Goal: Task Accomplishment & Management: Use online tool/utility

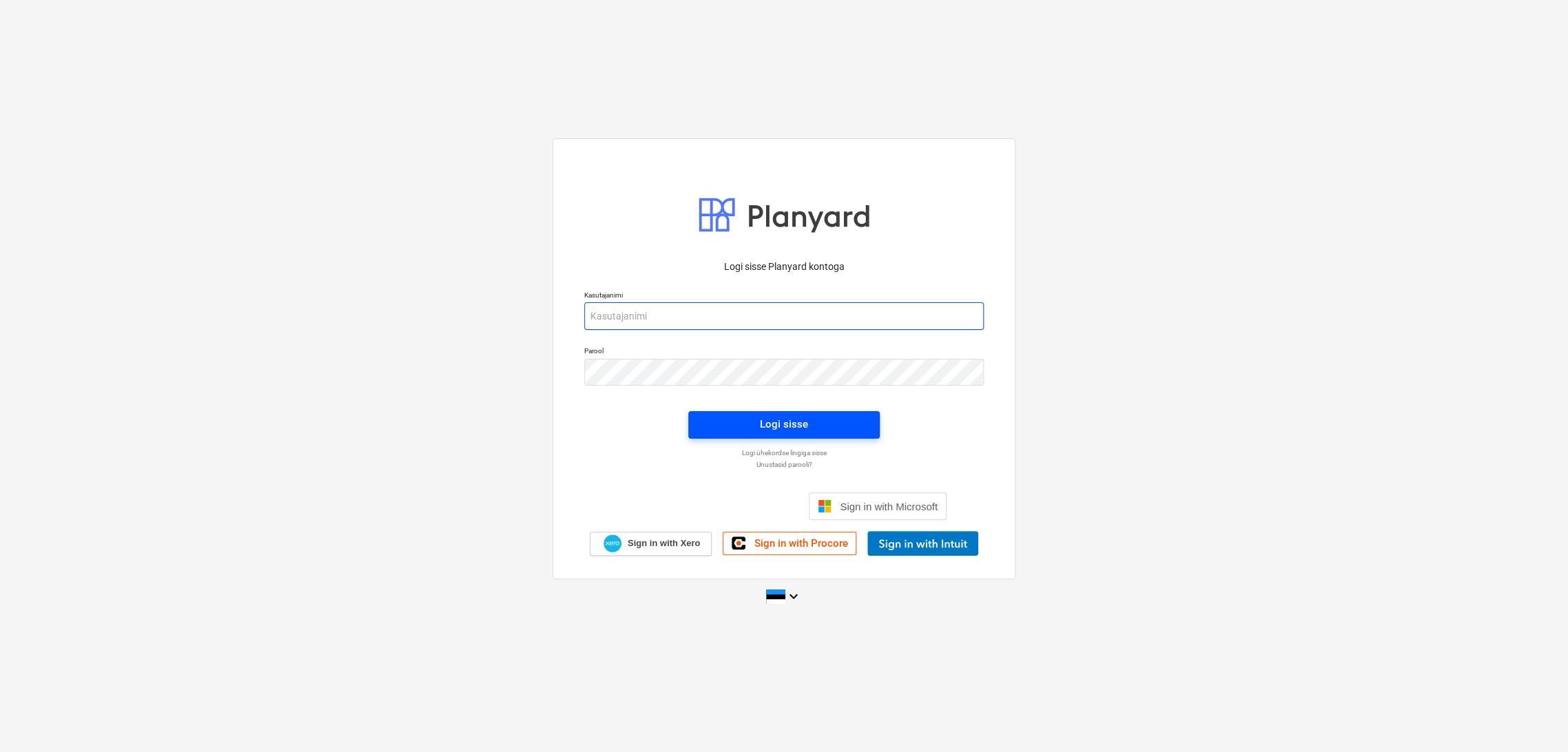
type input "[EMAIL_ADDRESS][DOMAIN_NAME]"
click at [777, 420] on div "Logi sisse" at bounding box center [783, 423] width 48 height 18
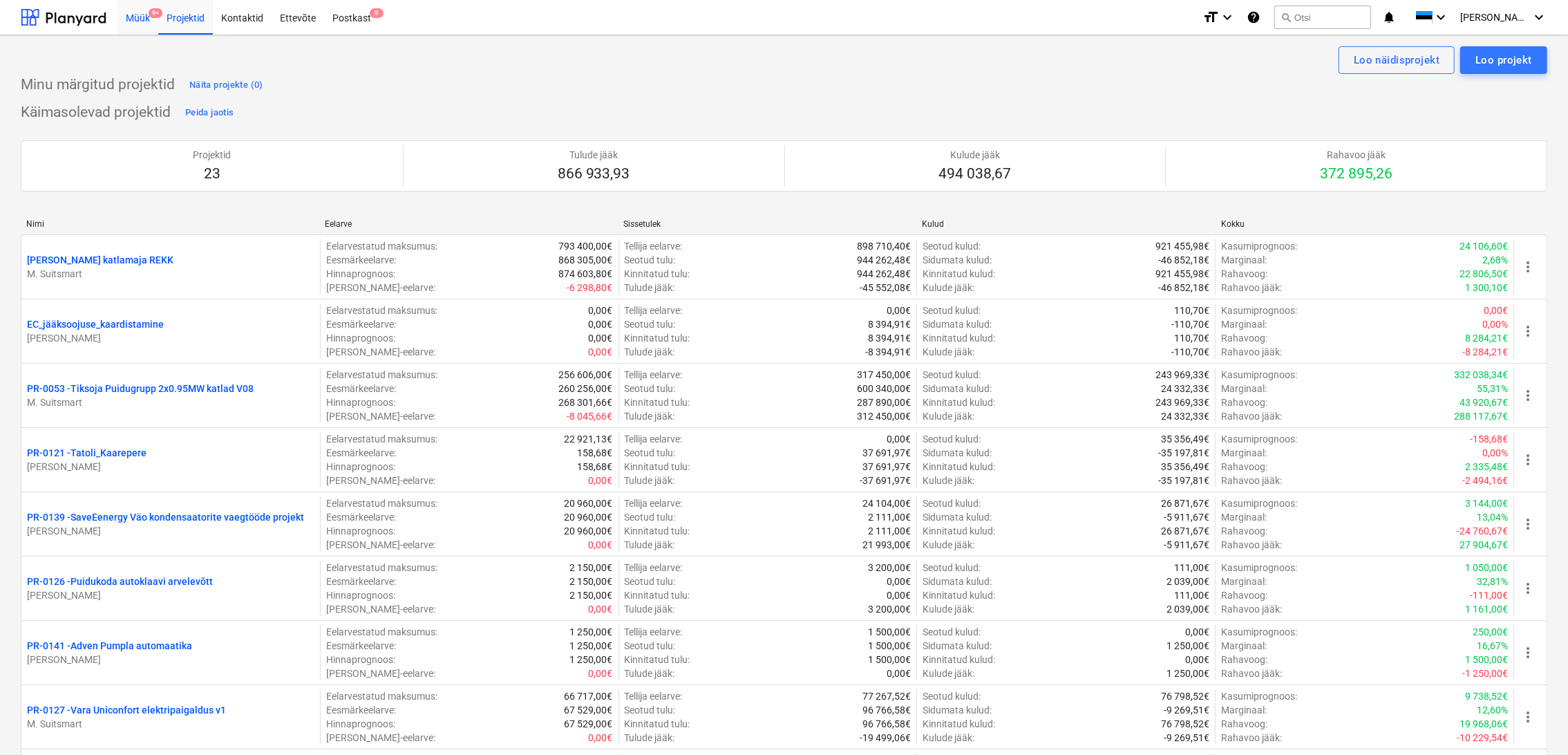
click at [136, 19] on div "Müük 9+" at bounding box center [137, 16] width 40 height 35
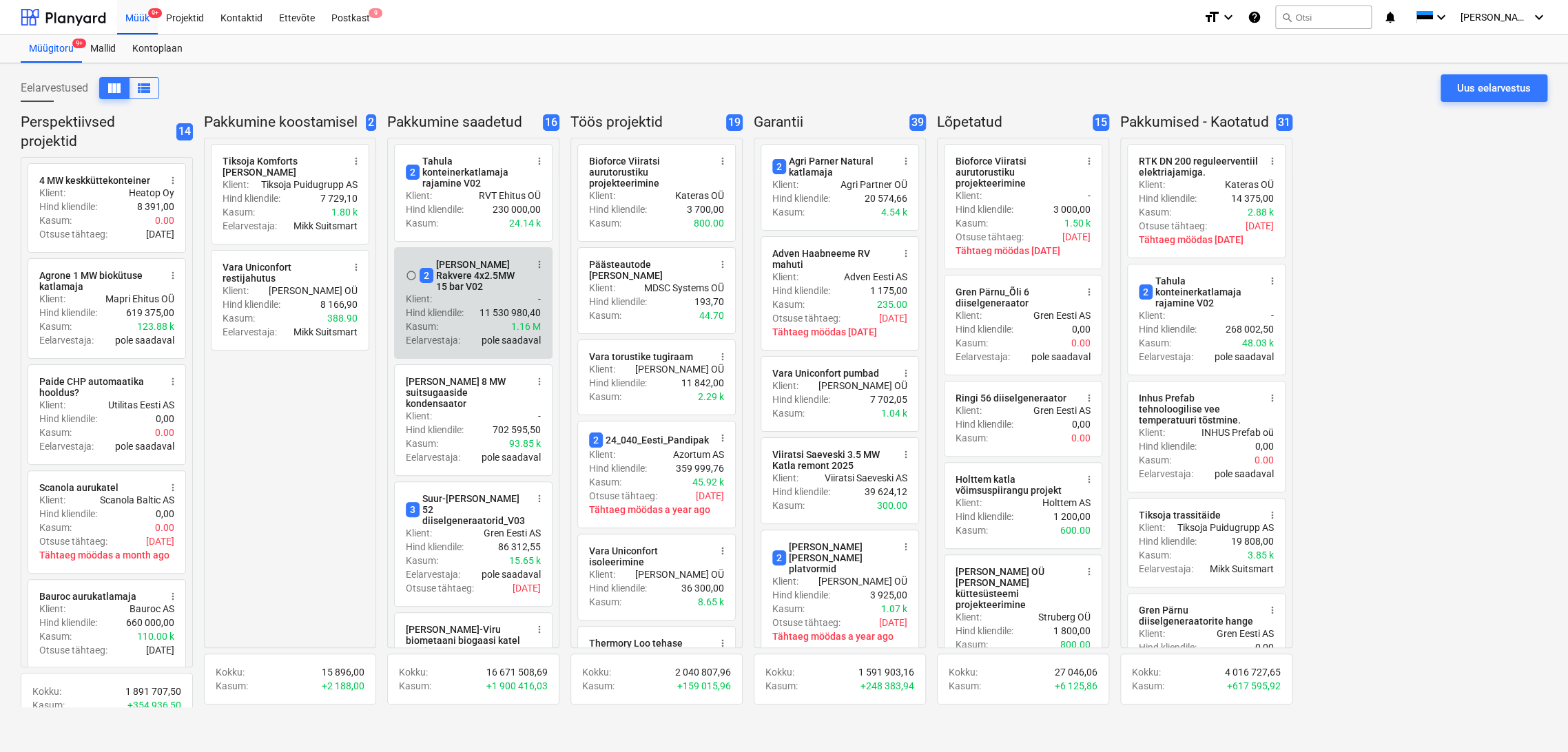
click at [482, 272] on div "2 [PERSON_NAME] Rakvere 4x2.5MW 15 bar V02" at bounding box center [472, 274] width 106 height 33
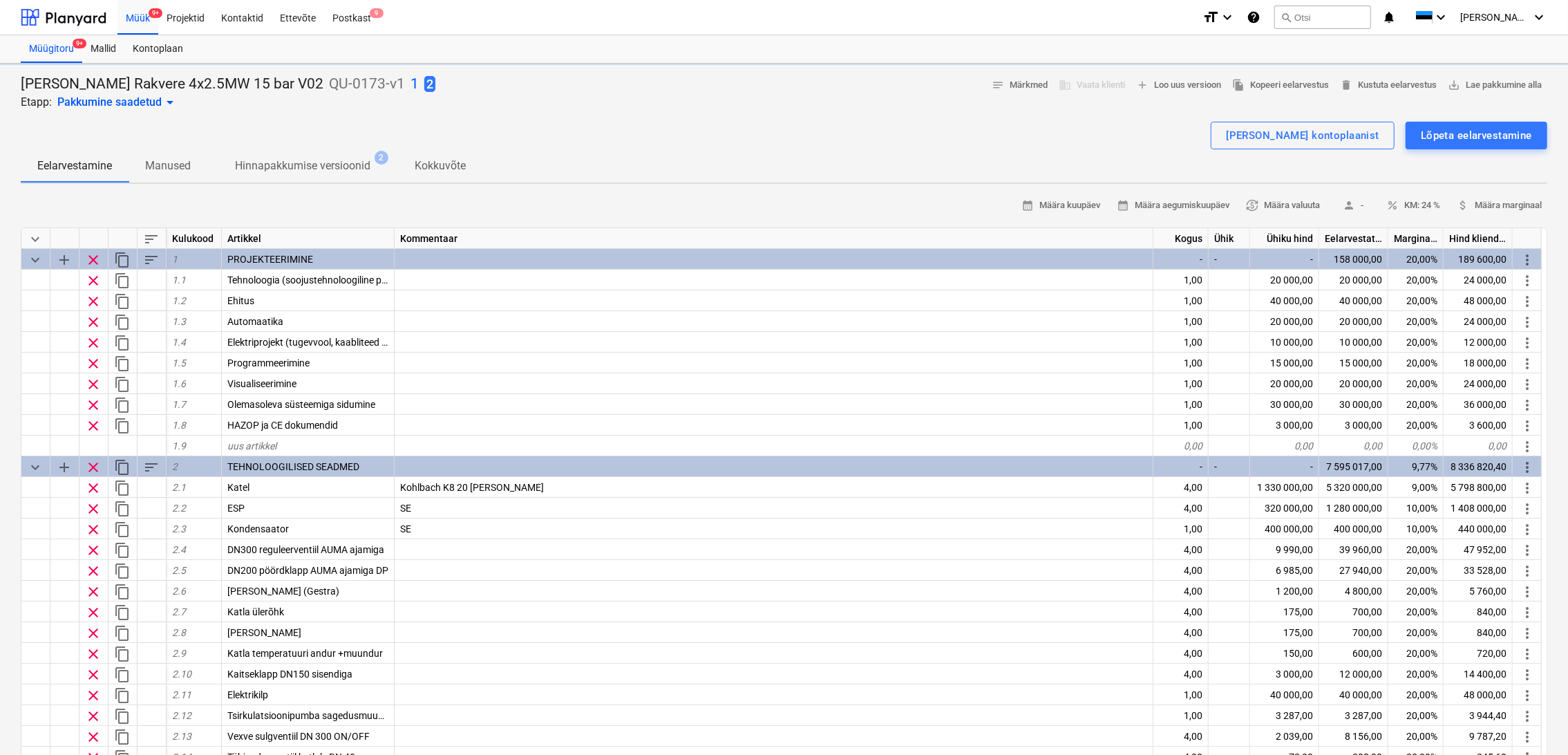
type textarea "x"
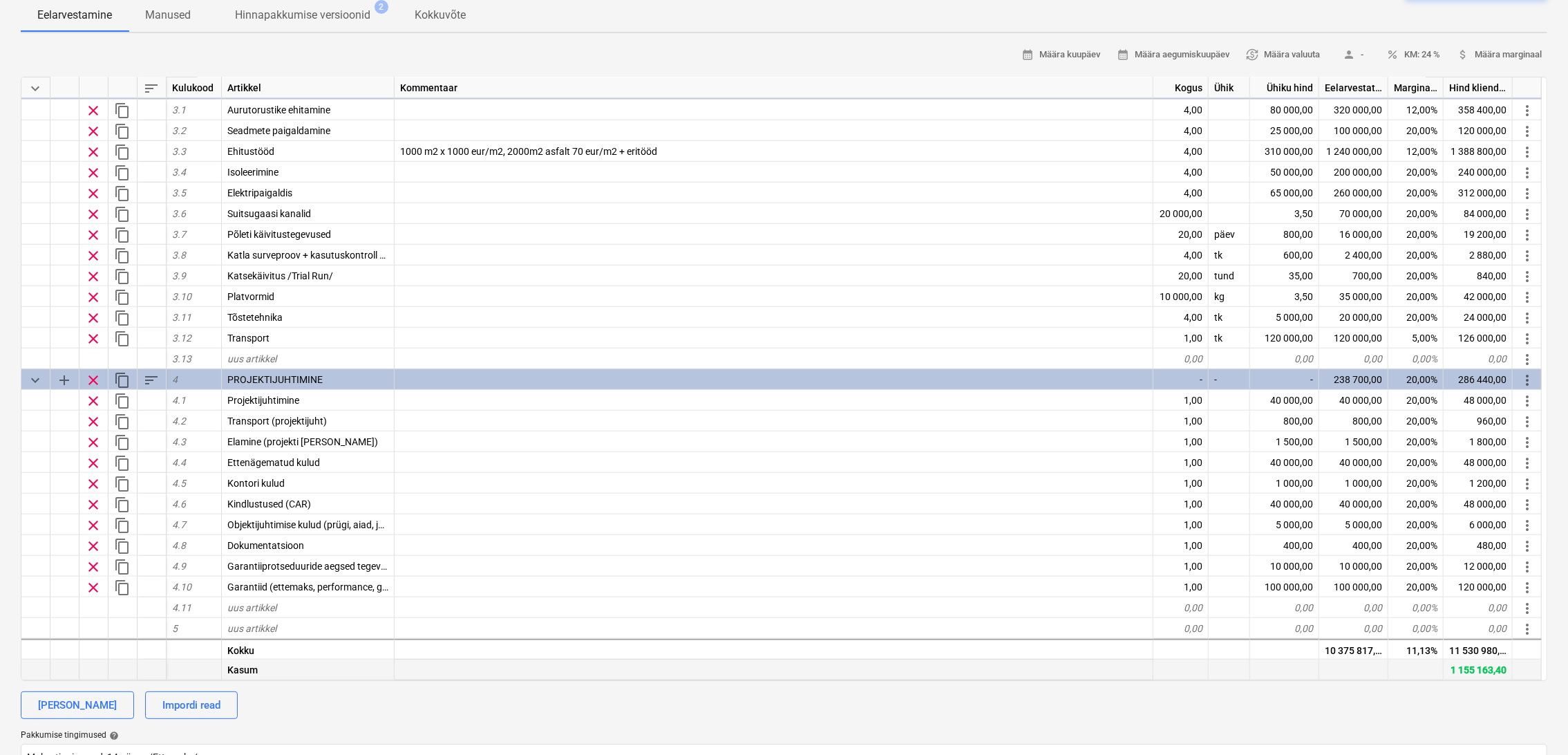
scroll to position [153, 0]
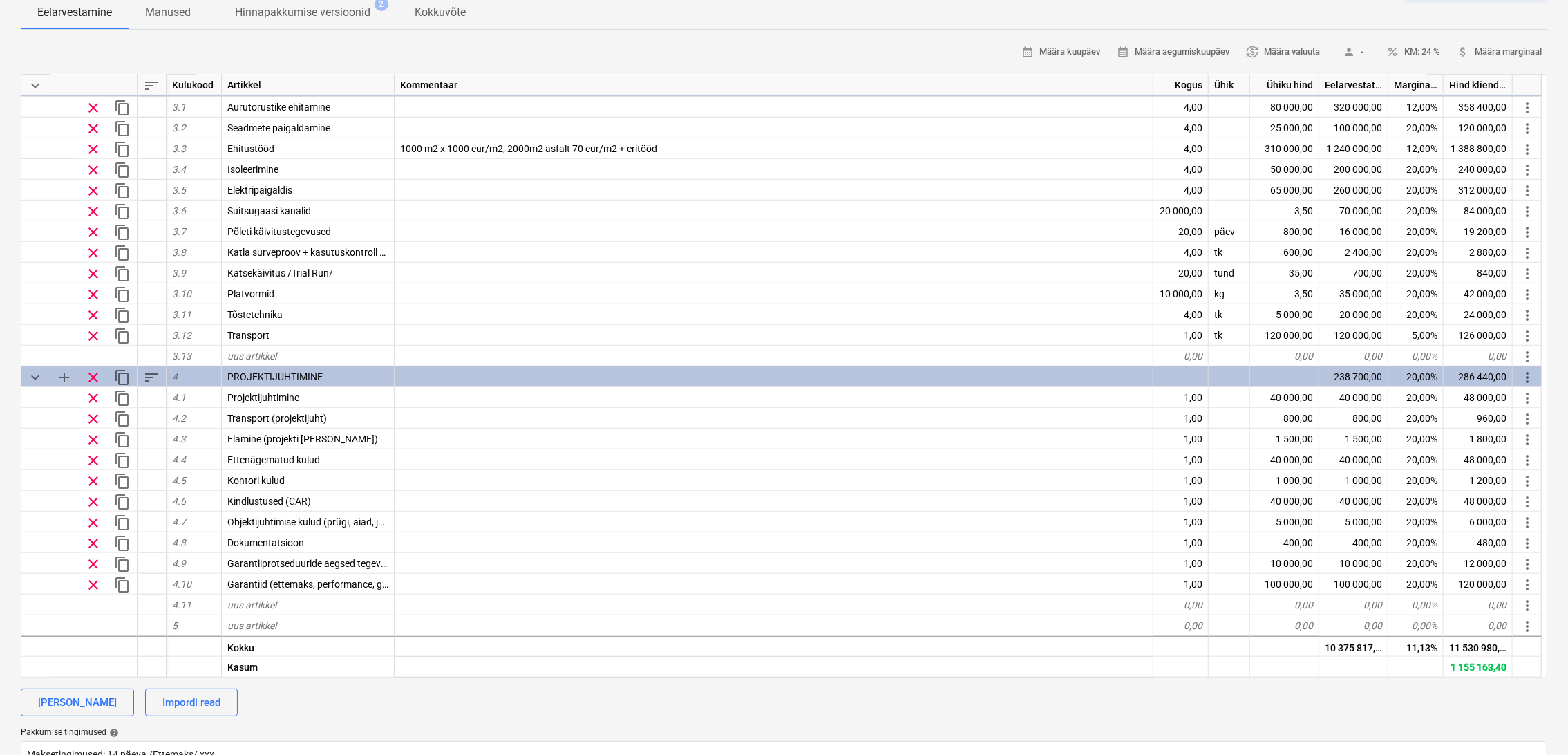
drag, startPoint x: 1283, startPoint y: 689, endPoint x: 1296, endPoint y: 681, distance: 15.3
click at [1283, 687] on div "calendar_month Määra kuupäev calendar_month Määra aegumiskuupäev currency_excha…" at bounding box center [784, 480] width 1527 height 878
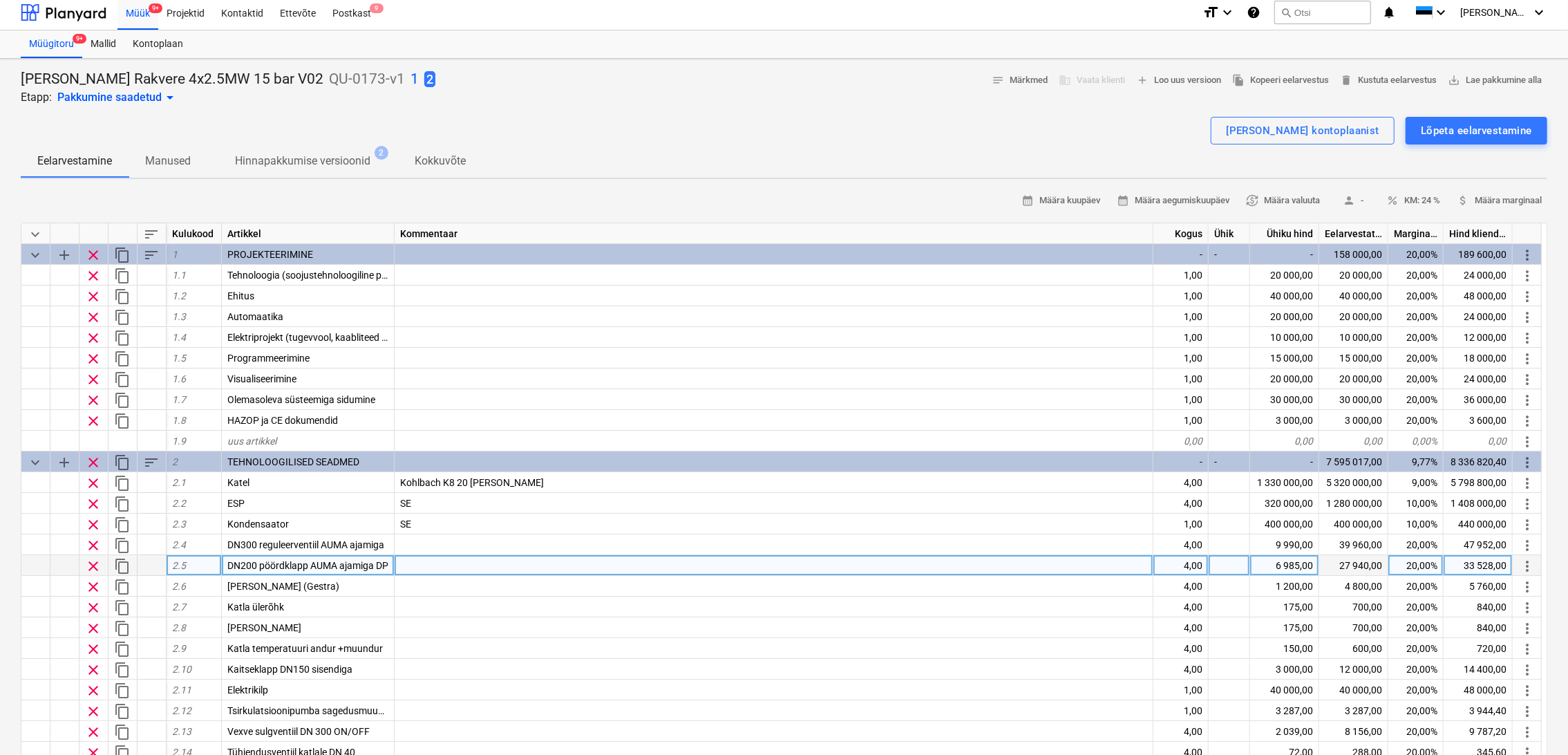
scroll to position [0, 0]
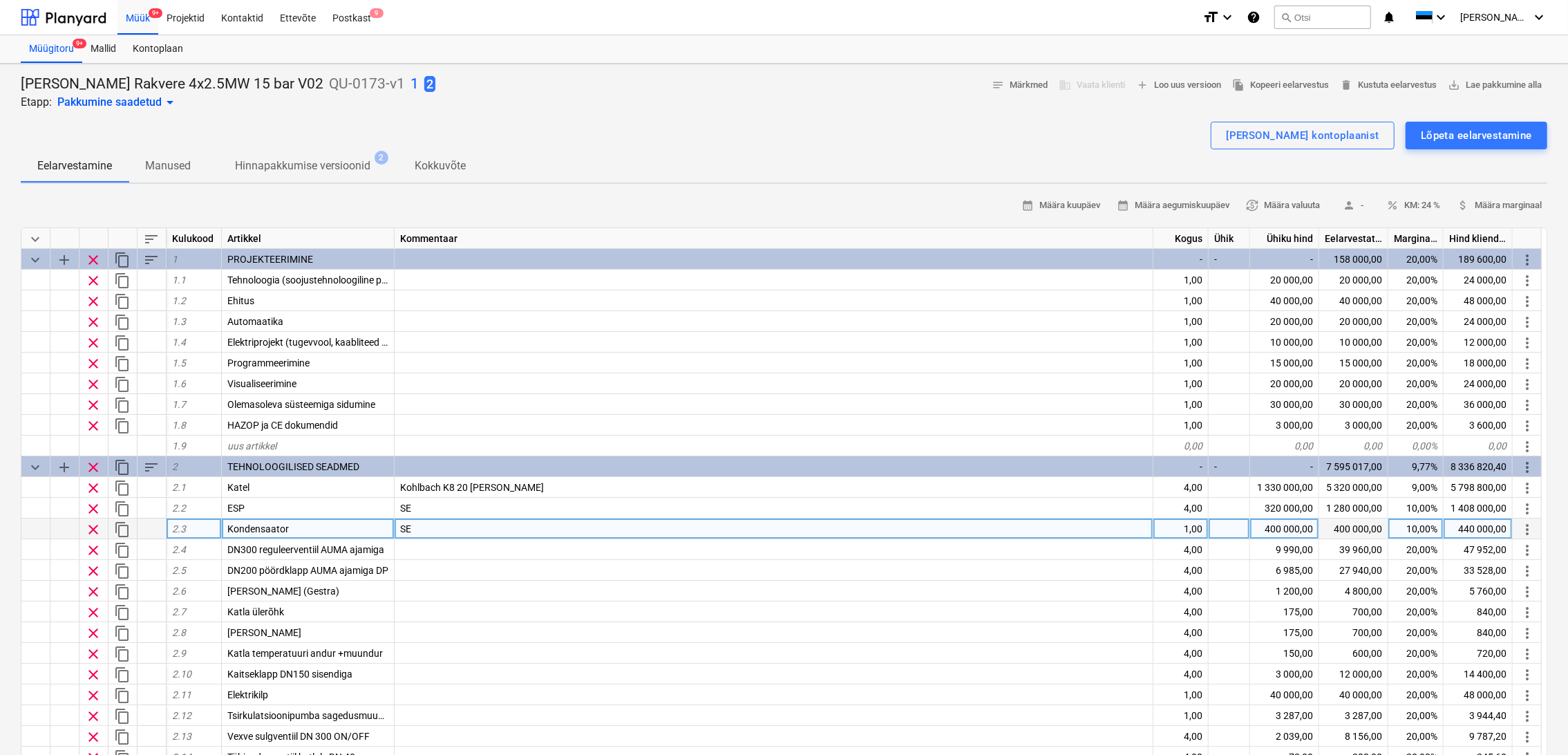
drag, startPoint x: 362, startPoint y: 543, endPoint x: 375, endPoint y: 536, distance: 14.8
click at [362, 541] on div "DN300 reguleerventiil AUMA ajamiga" at bounding box center [308, 550] width 173 height 21
type input "Katla auruventiilid"
type textarea "x"
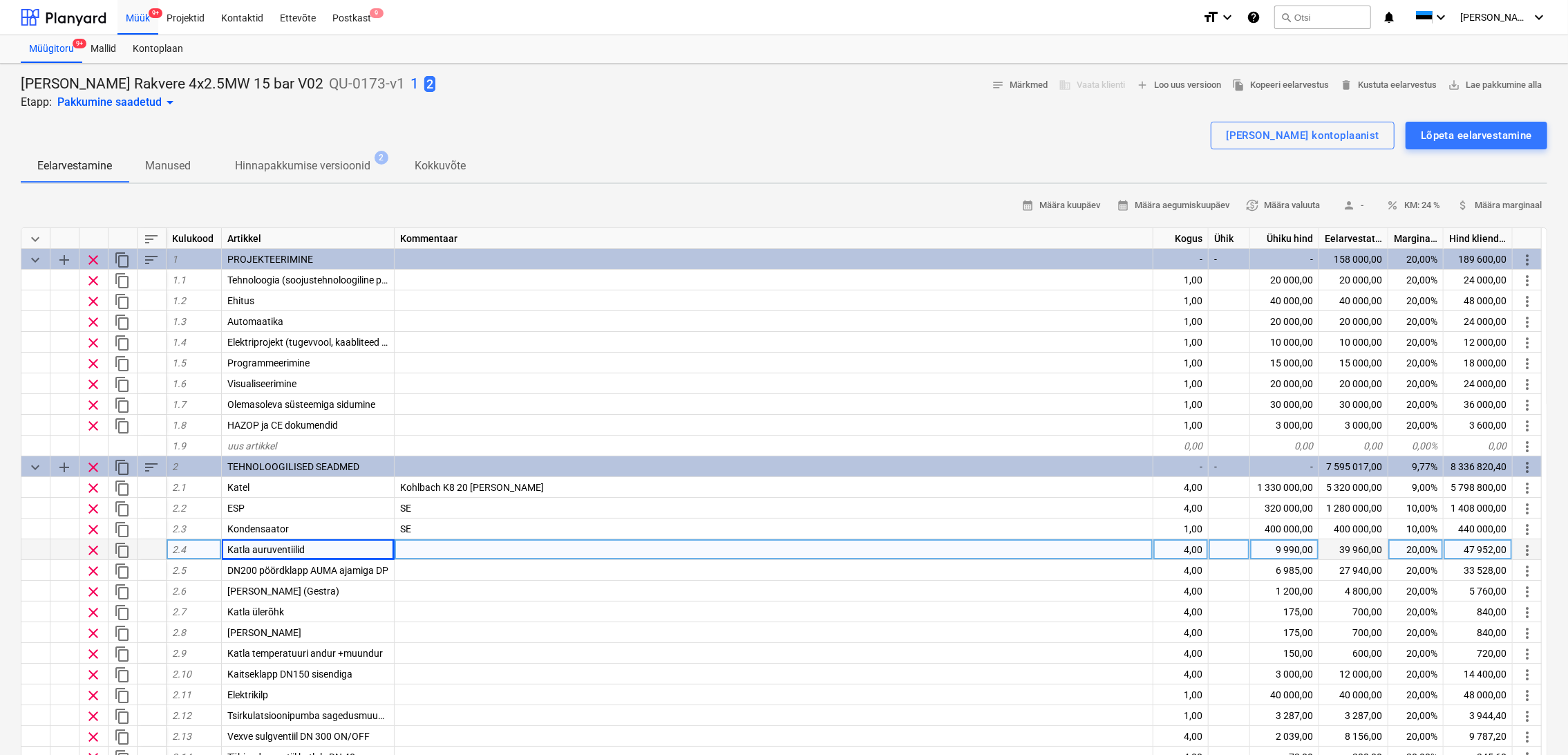
click at [413, 545] on div at bounding box center [774, 550] width 759 height 21
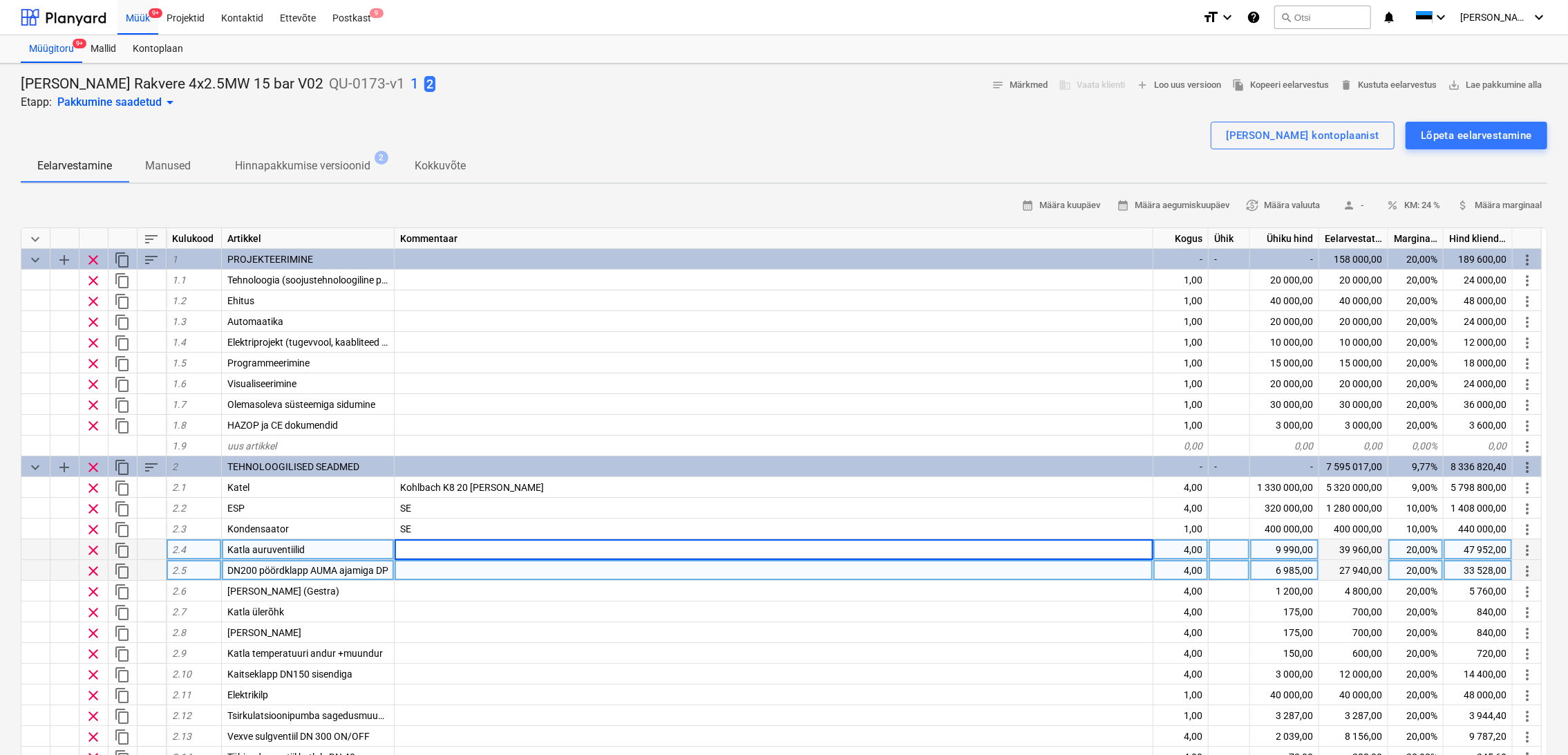
click at [324, 572] on span "DN200 pöördklapp AUMA ajamiga DP" at bounding box center [307, 571] width 161 height 11
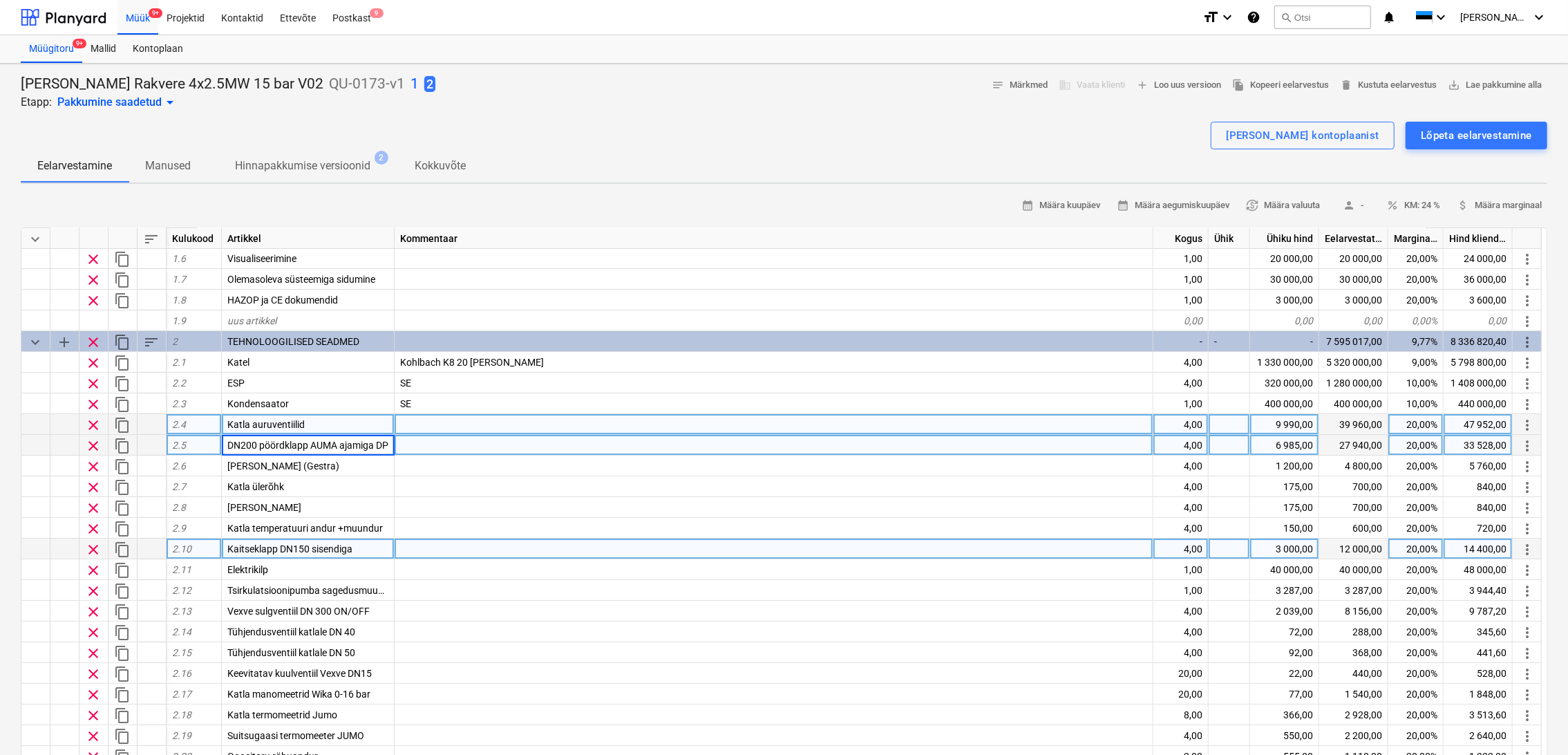
scroll to position [153, 0]
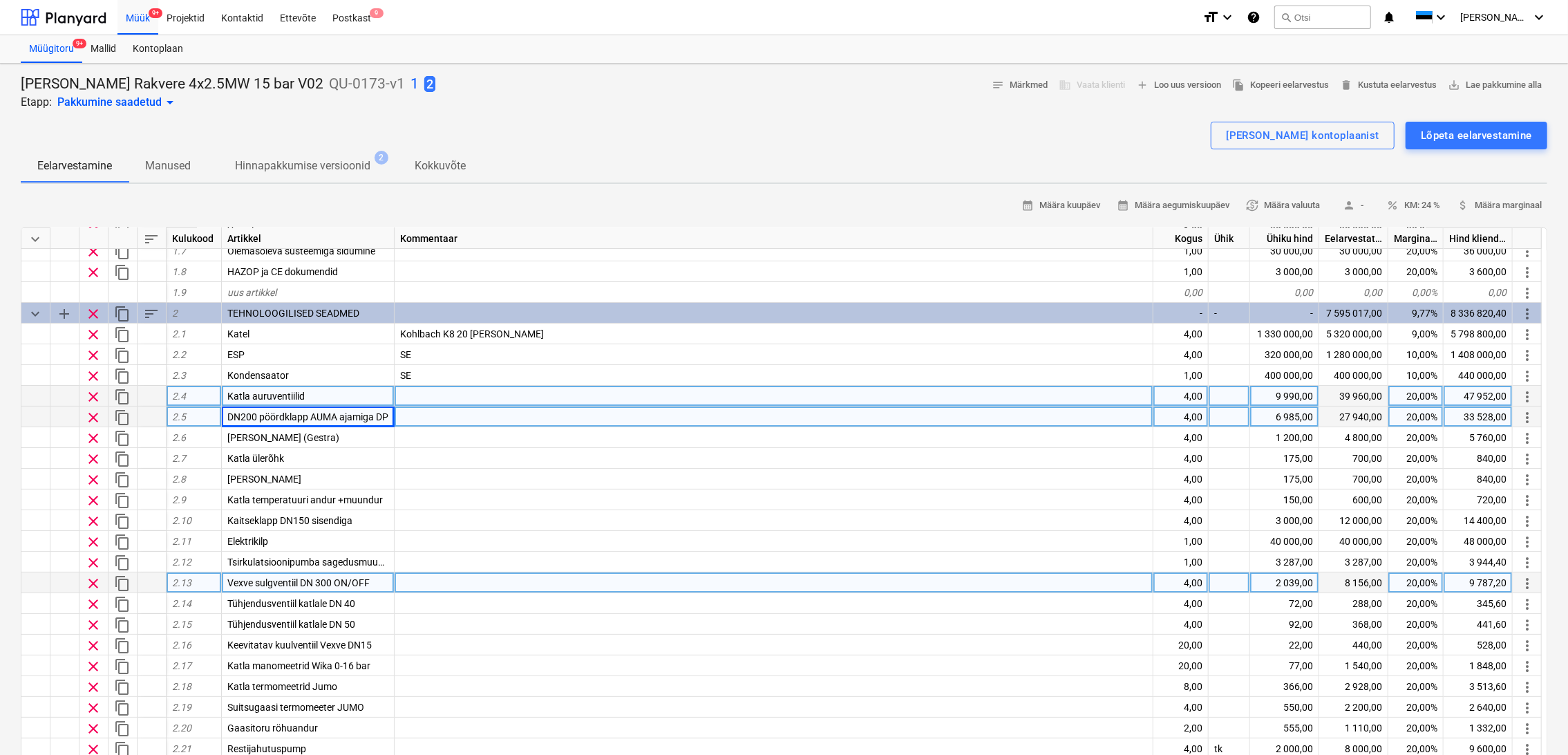
click at [300, 577] on span "Vexve sulgventiil DN 300 ON/OFF" at bounding box center [298, 583] width 142 height 11
type input "Armatuurid [PERSON_NAME] andurid"
type textarea "x"
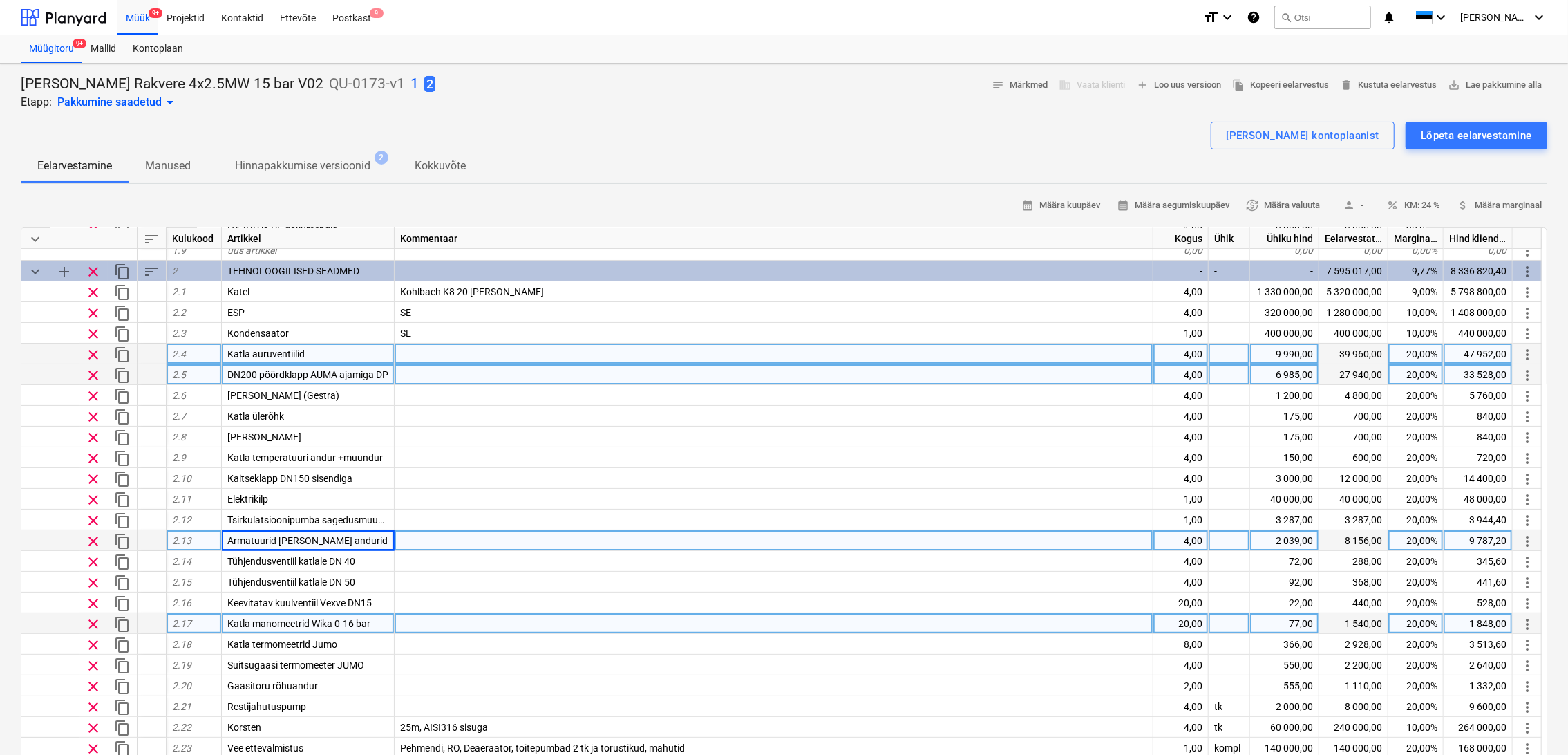
scroll to position [230, 0]
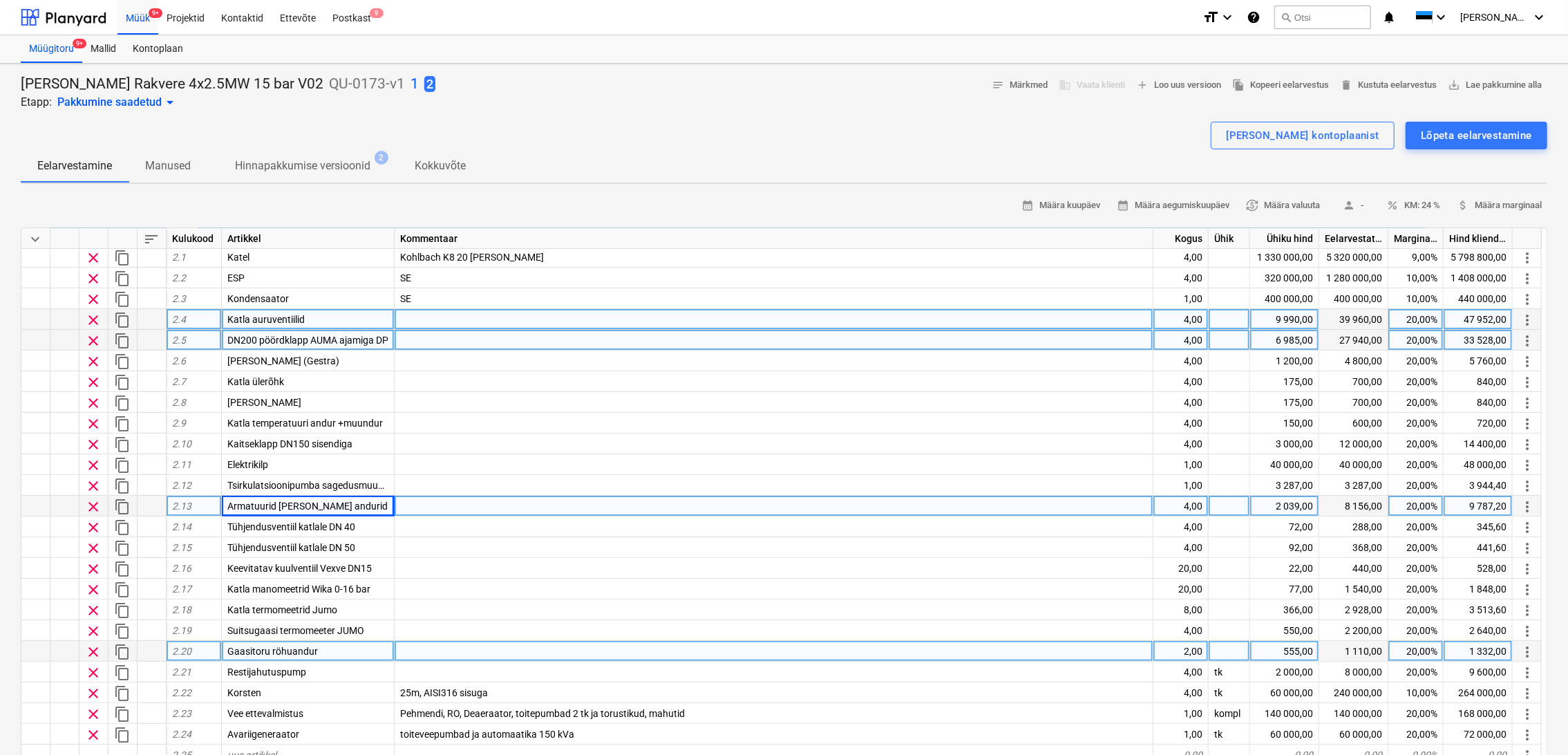
click at [347, 646] on div "Gaasitoru röhuandur" at bounding box center [308, 652] width 173 height 21
type input "R"
click at [95, 650] on span "clear" at bounding box center [93, 653] width 17 height 17
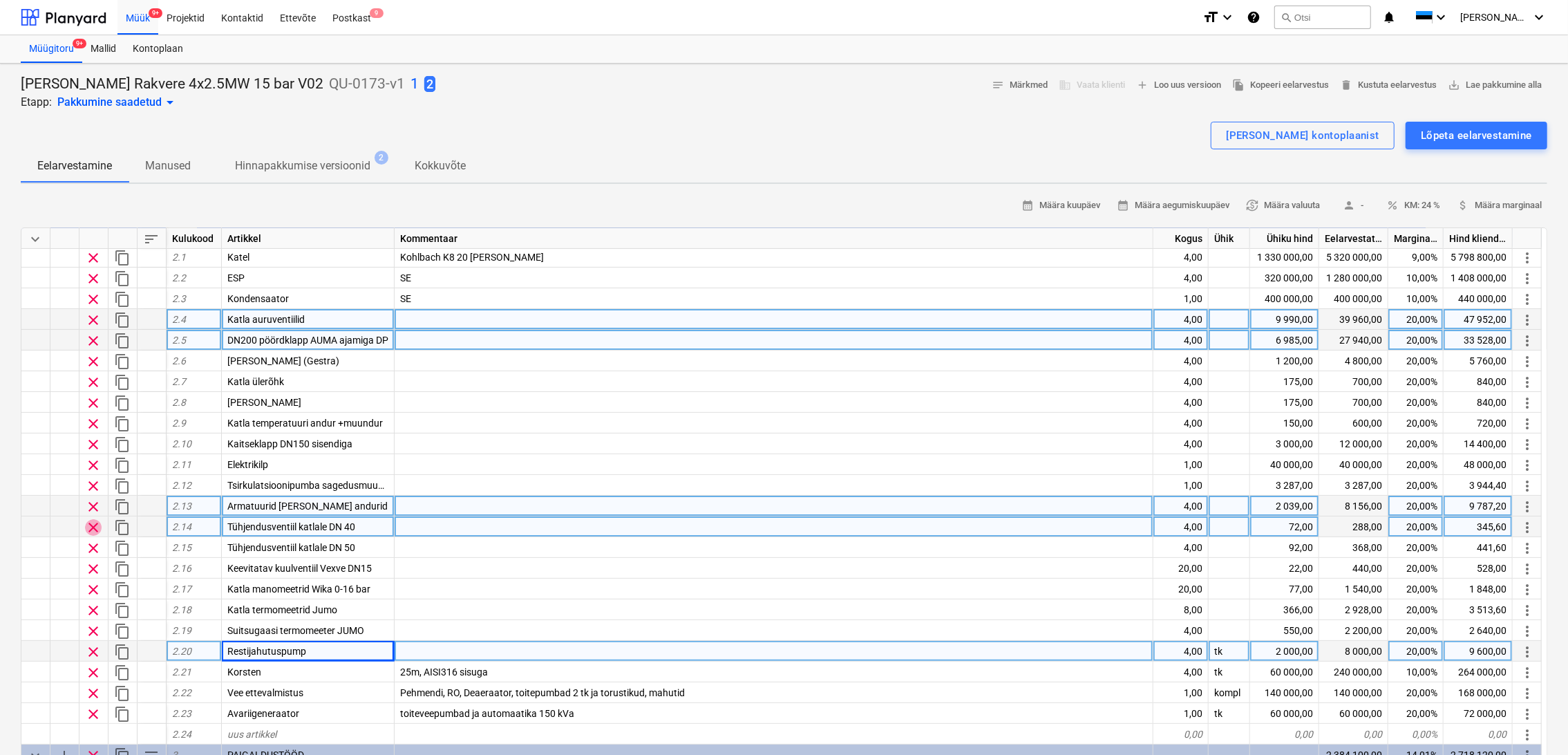
click at [92, 528] on span "clear" at bounding box center [93, 527] width 17 height 17
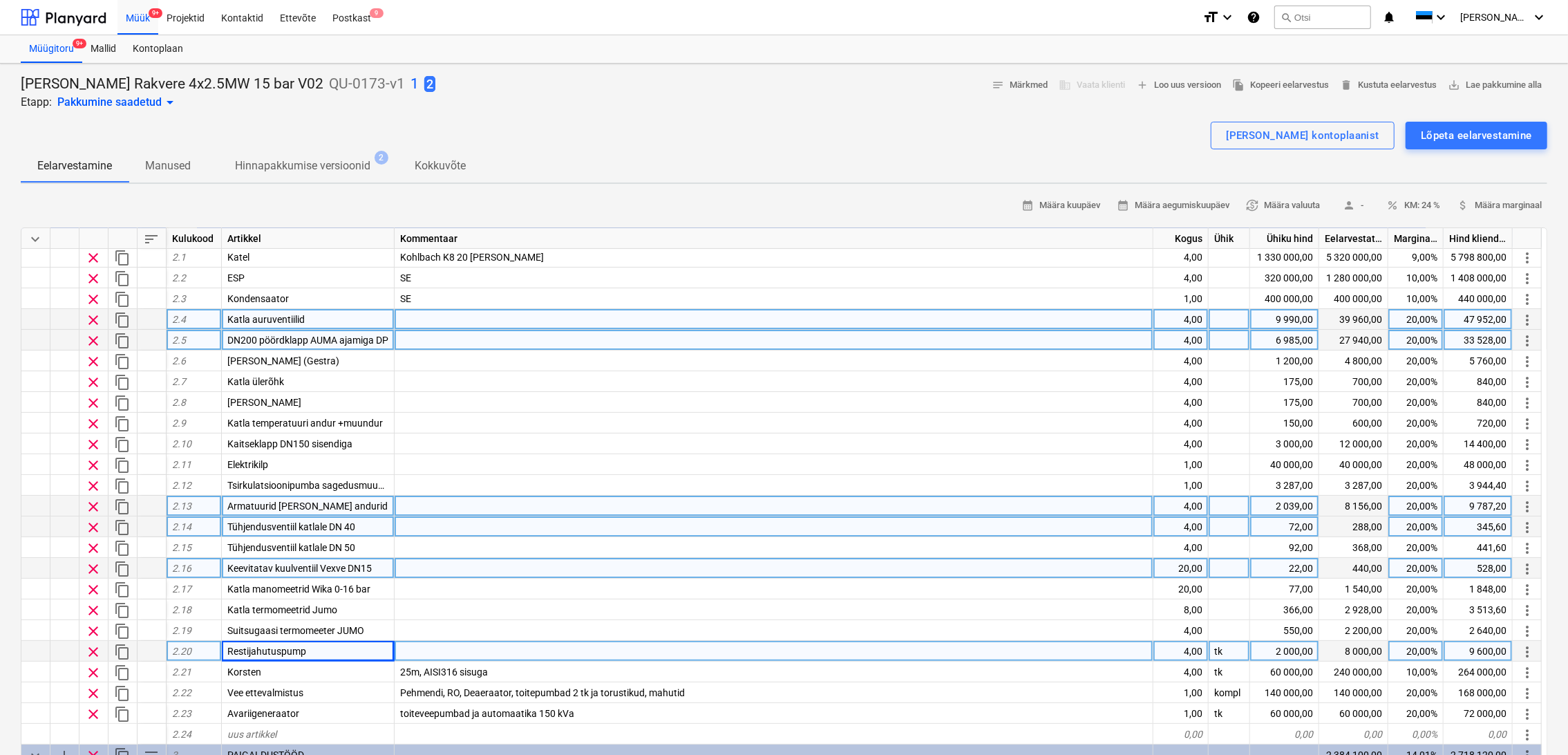
type textarea "x"
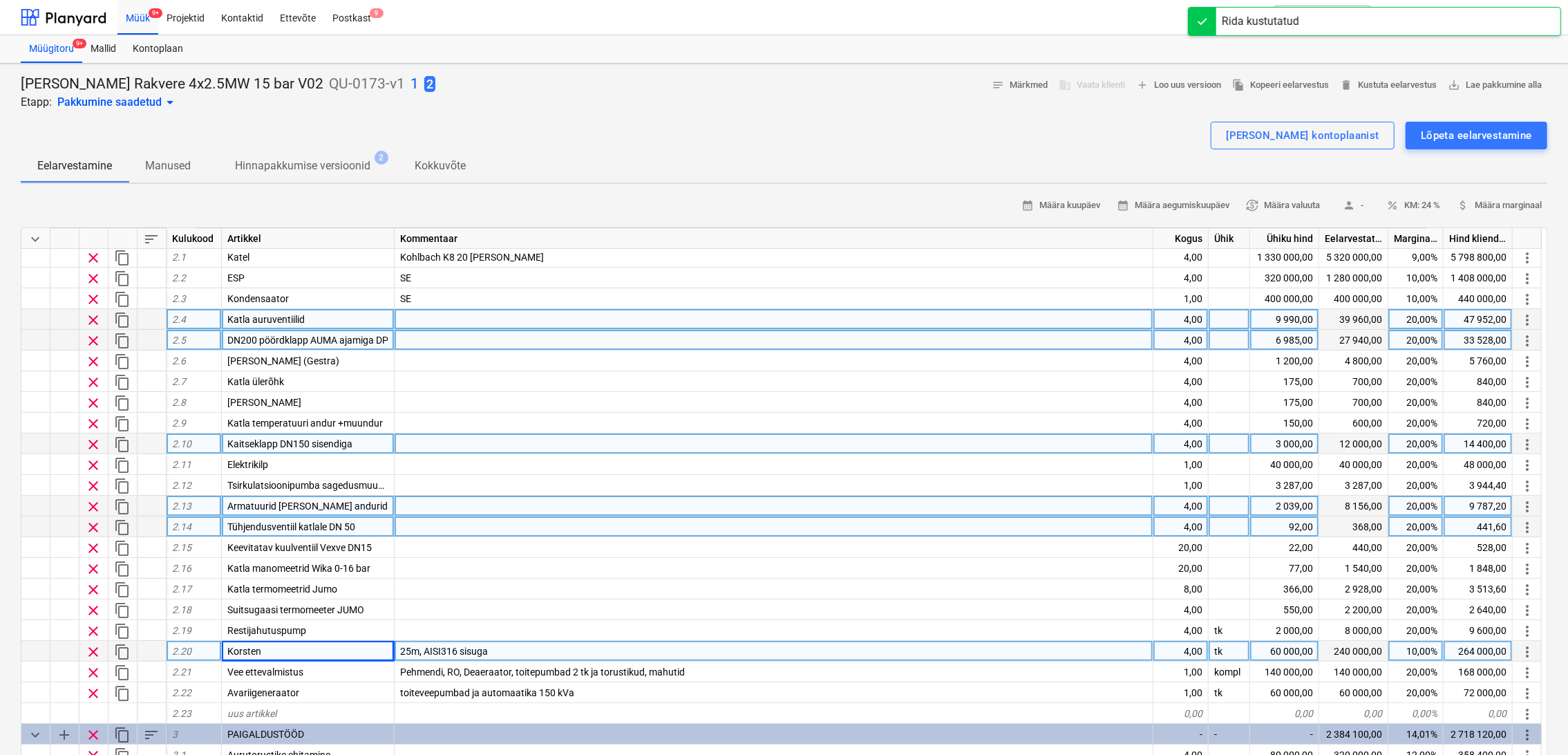
click at [309, 442] on span "Kaitseklapp DN150 sisendiga" at bounding box center [290, 444] width 125 height 11
click at [308, 439] on input "Kaitseklapp DN150 sisendiga" at bounding box center [307, 443] width 172 height 20
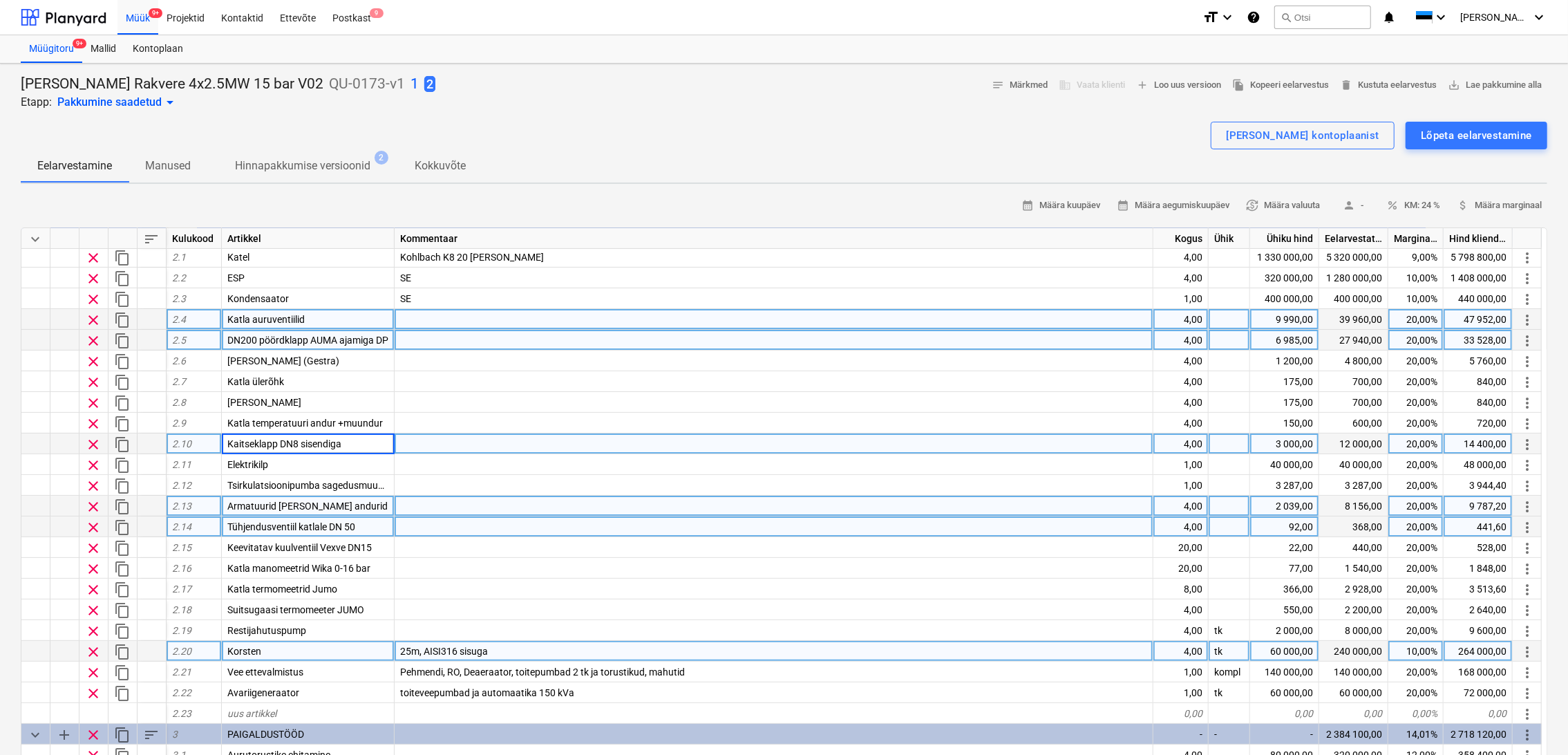
type input "Kaitseklapp DN80 sisendiga"
click at [404, 439] on div at bounding box center [774, 444] width 759 height 21
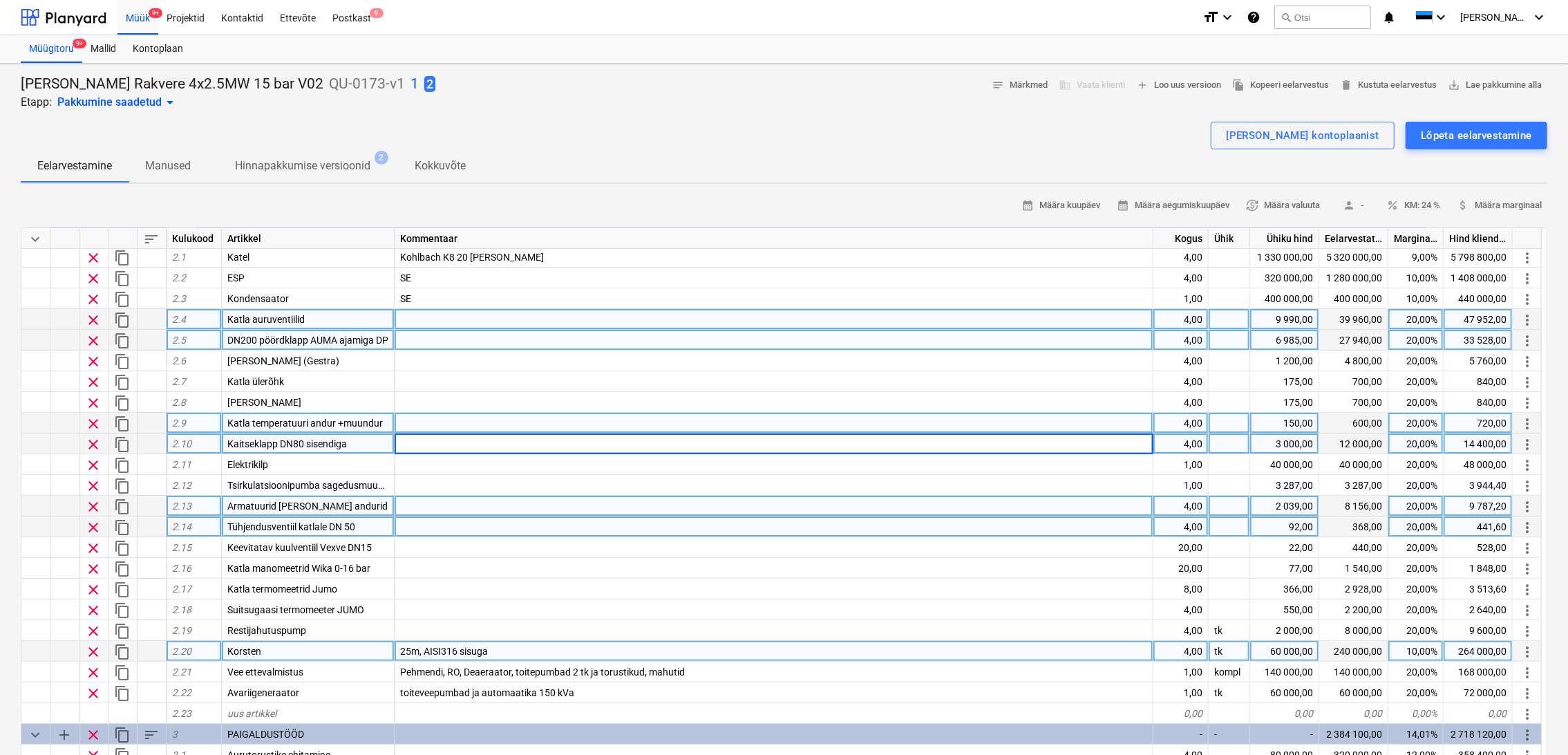
click at [96, 419] on span "clear" at bounding box center [93, 424] width 17 height 17
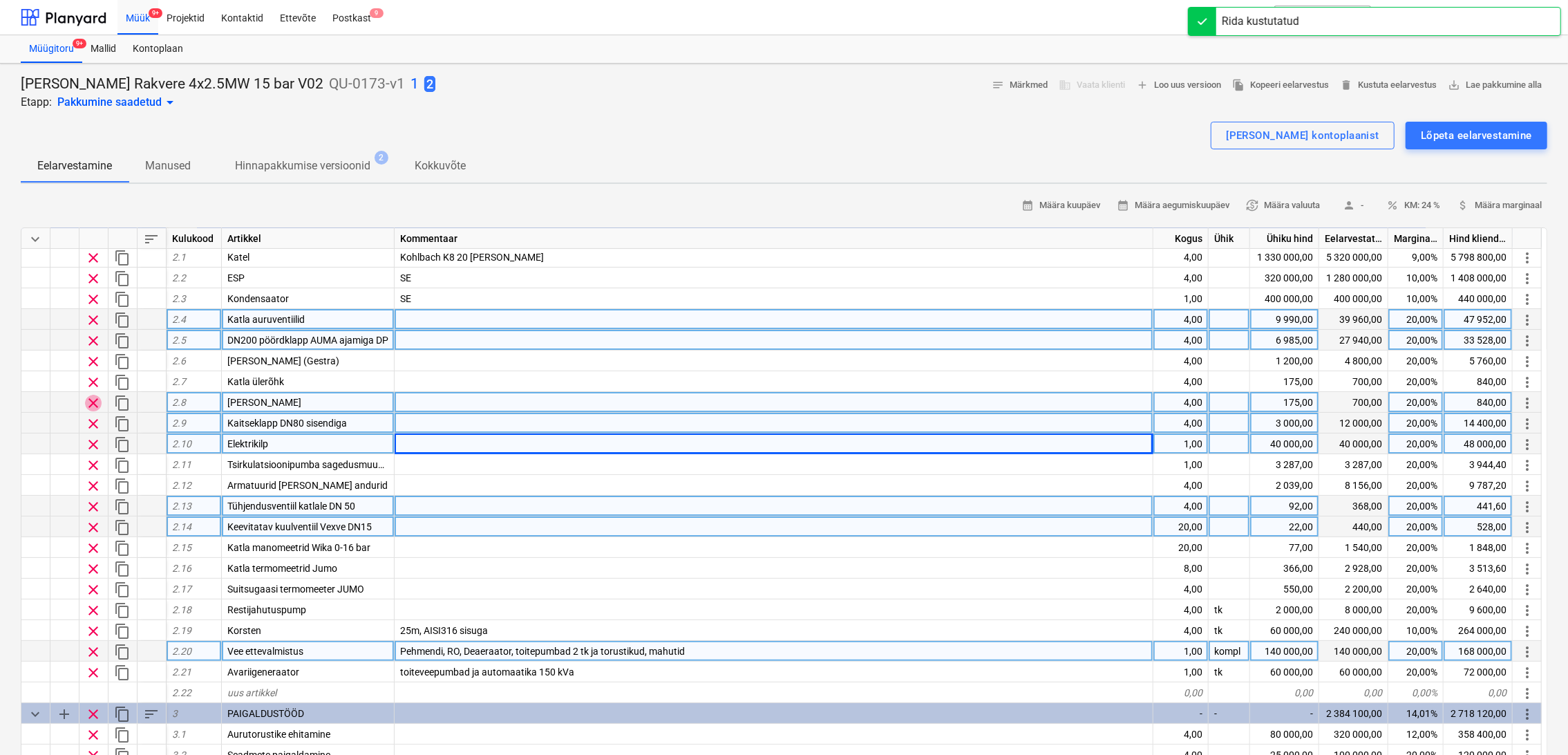
click at [95, 401] on span "clear" at bounding box center [93, 403] width 17 height 17
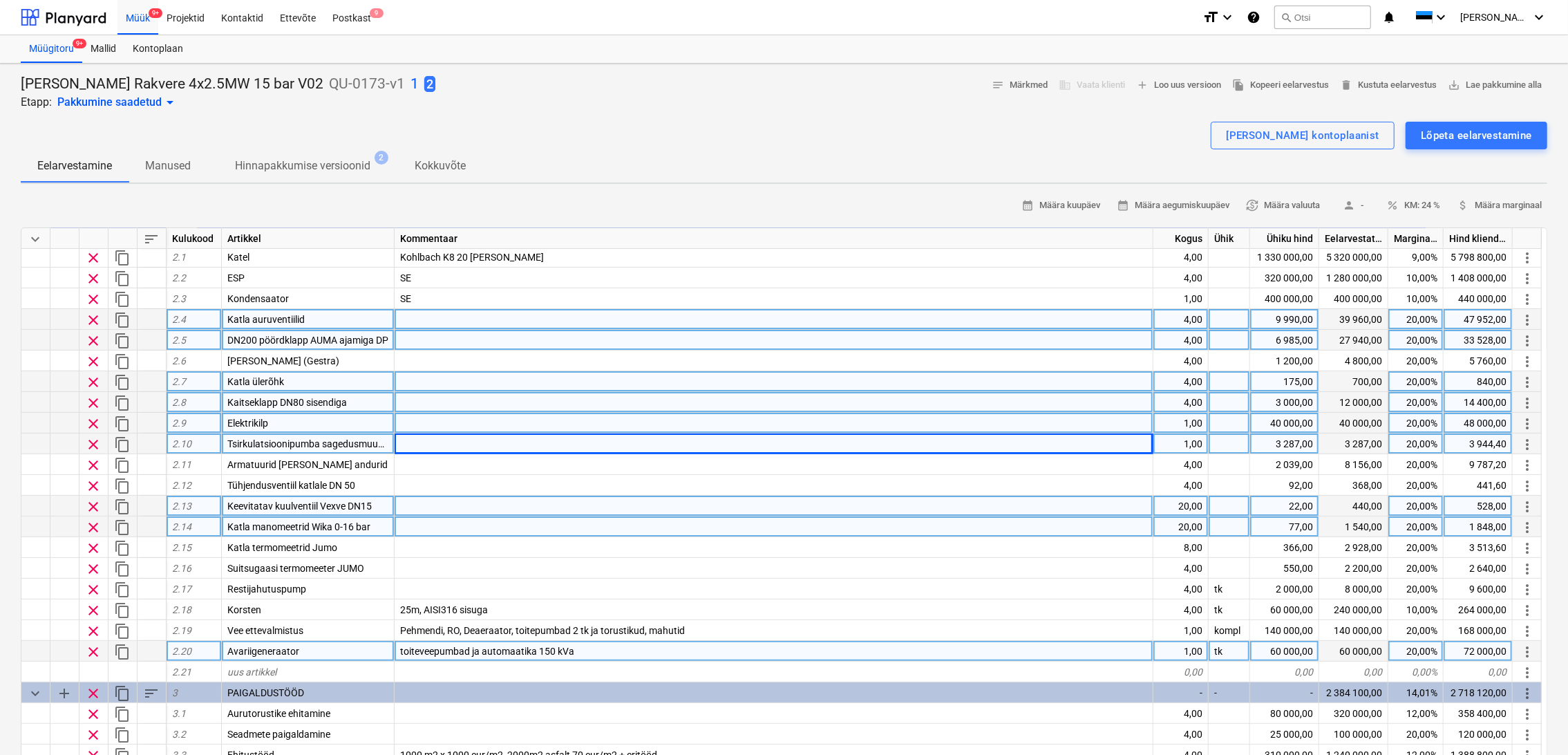
click at [92, 377] on span "clear" at bounding box center [93, 383] width 17 height 17
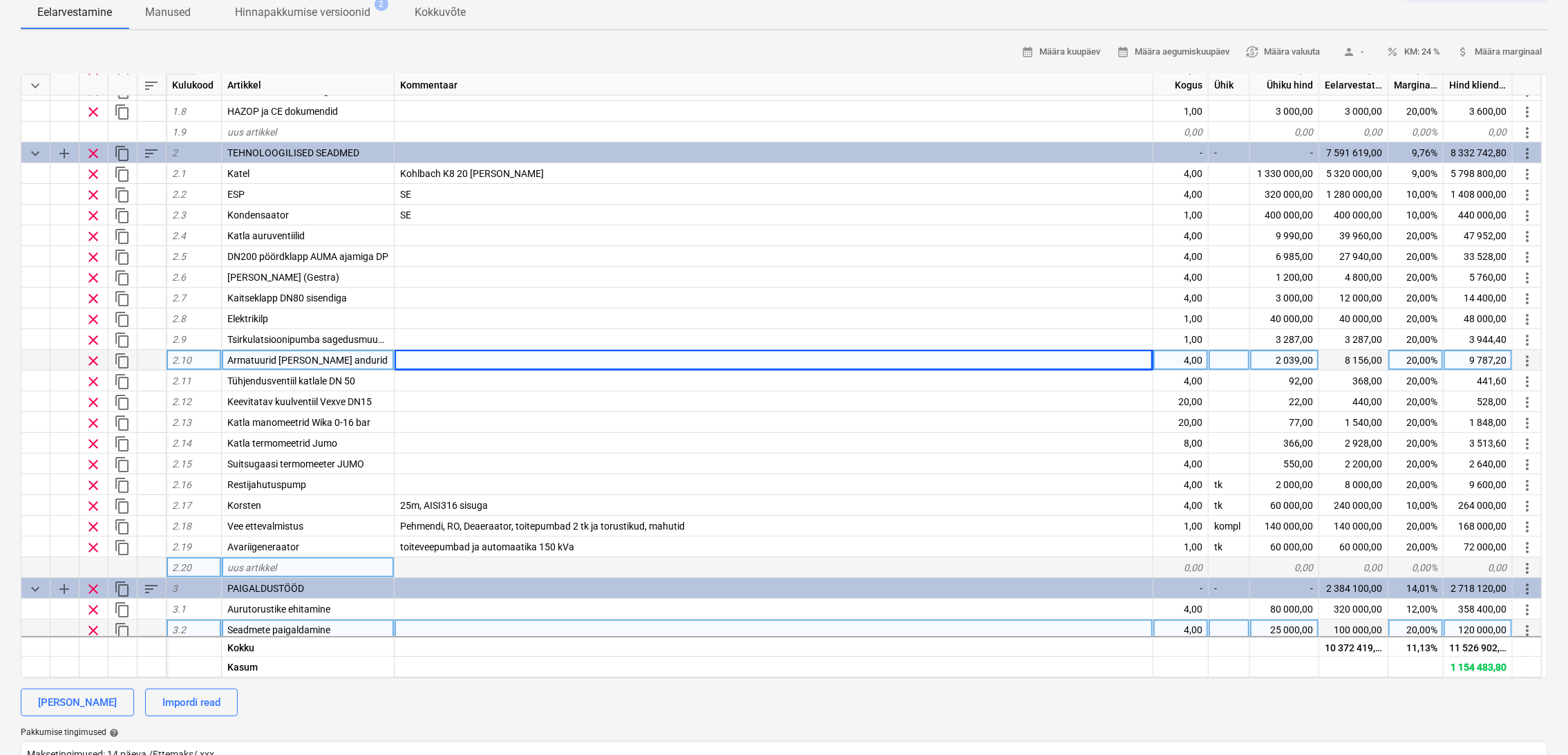
scroll to position [124, 0]
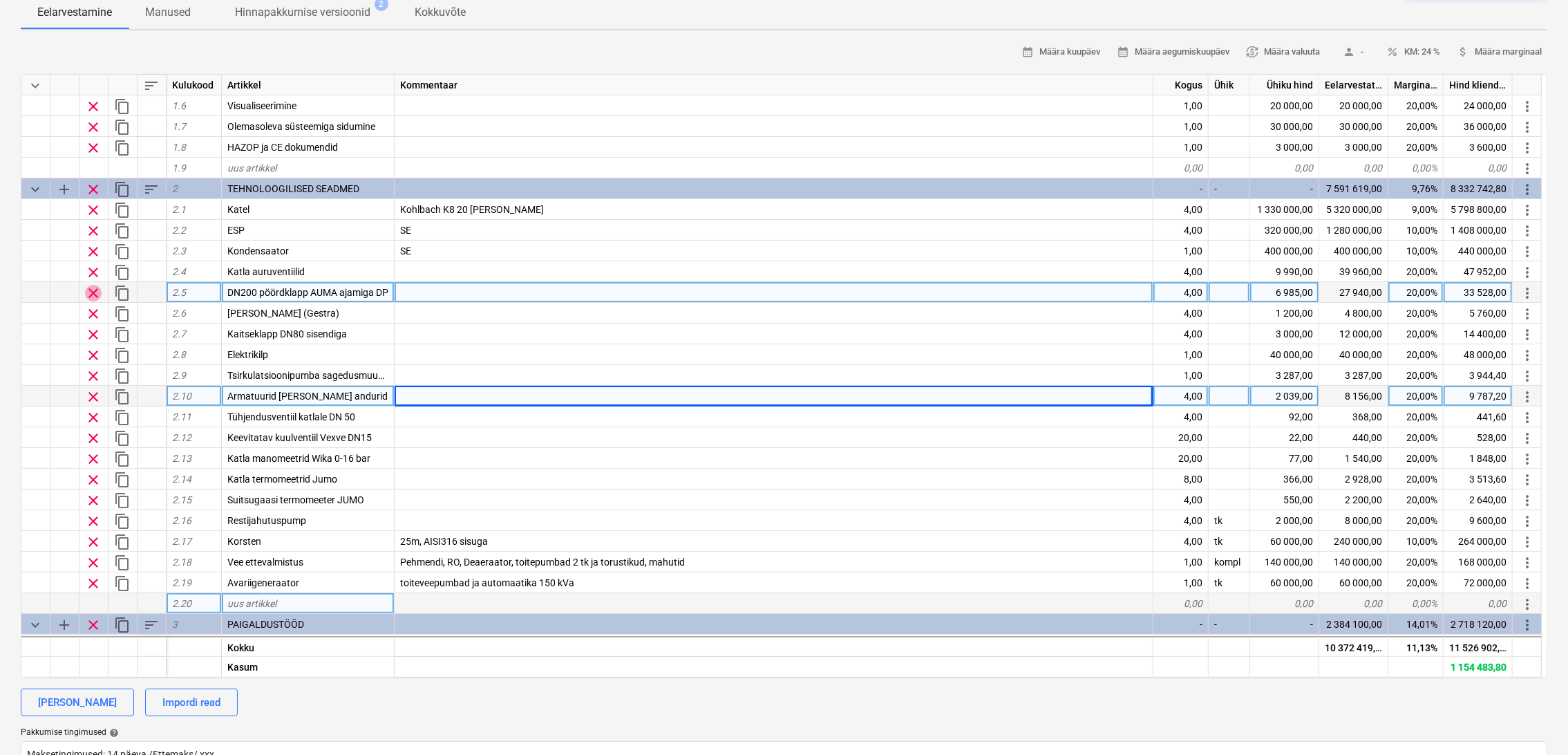
click at [90, 291] on span "clear" at bounding box center [93, 293] width 17 height 17
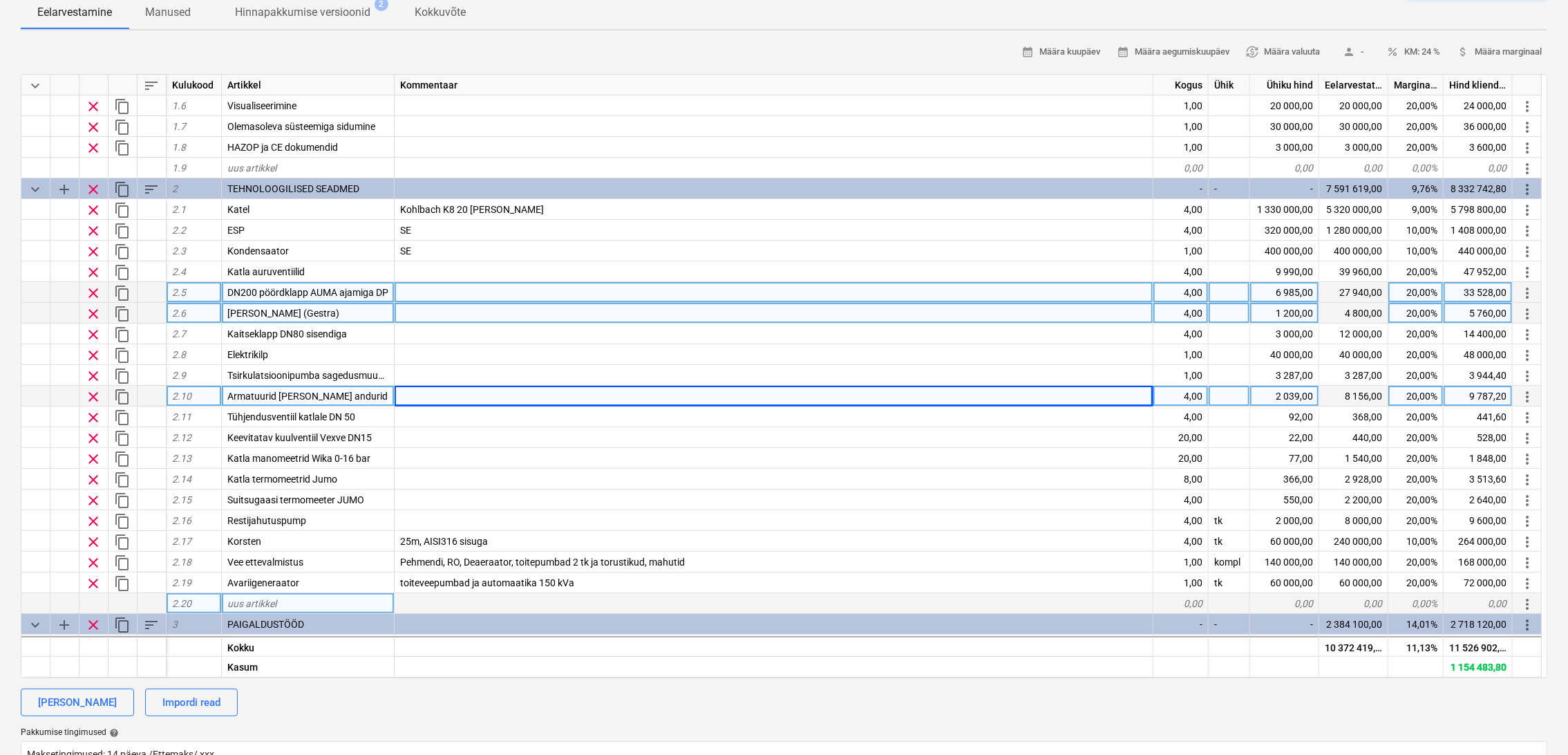
type textarea "x"
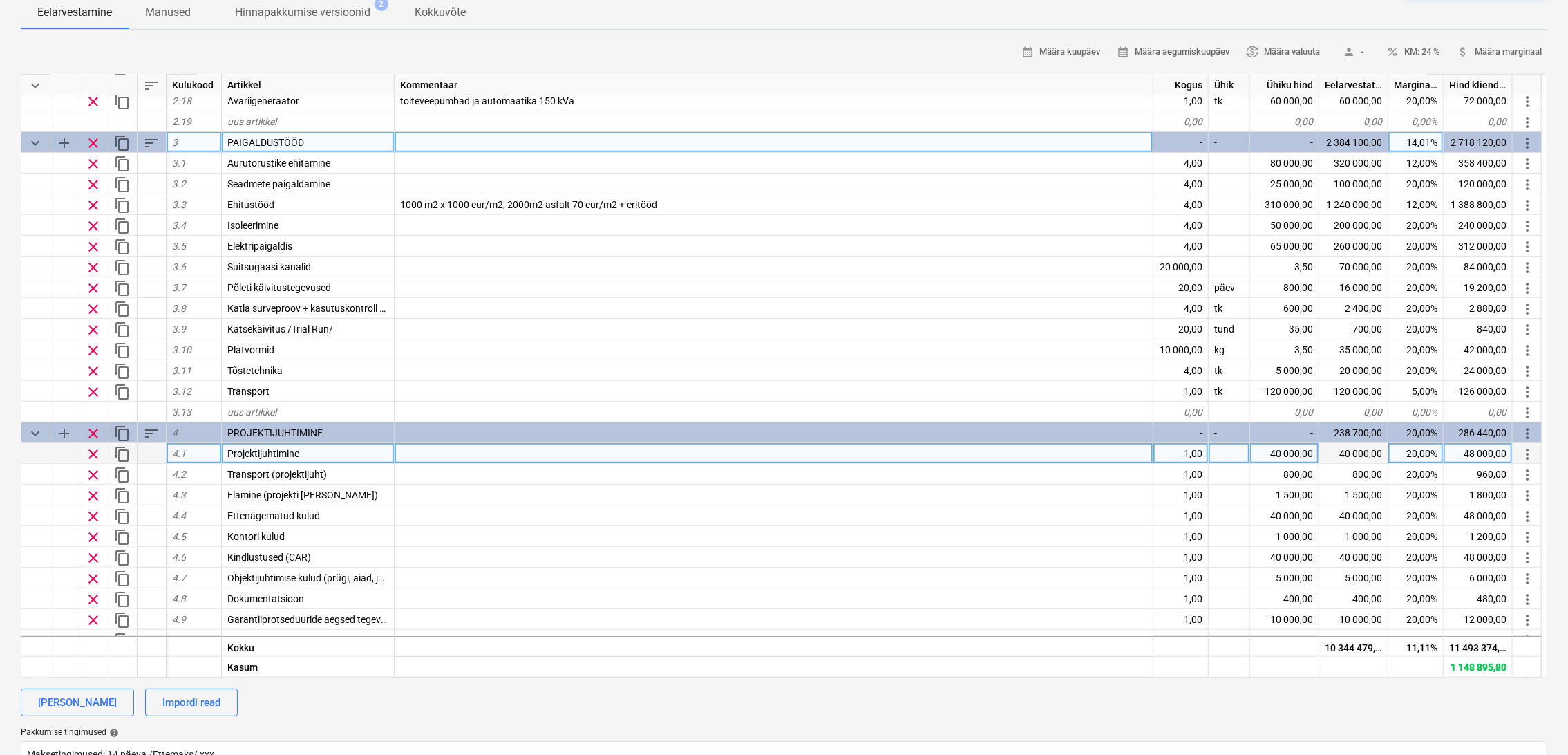
scroll to position [641, 0]
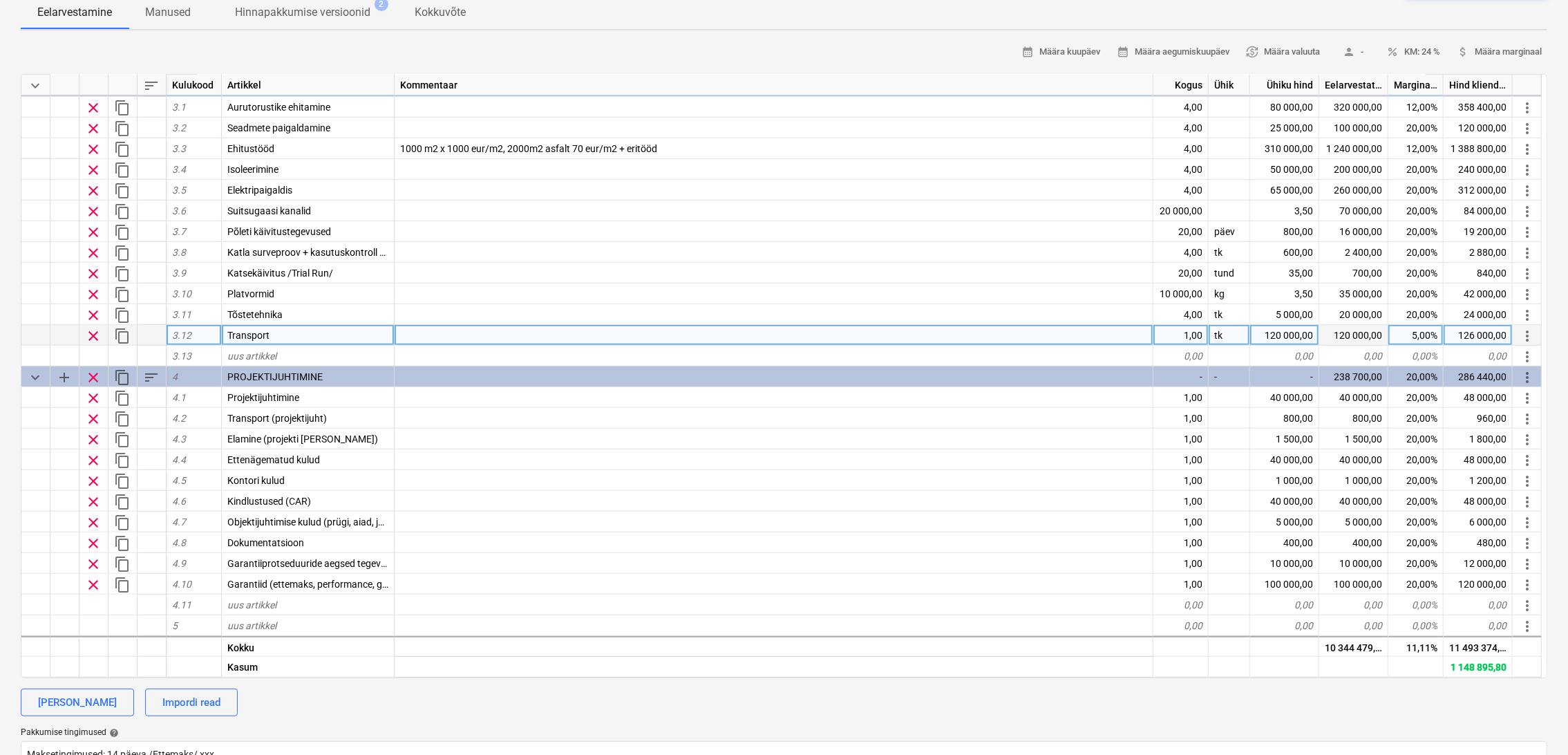
click at [1276, 330] on div "120 000,00" at bounding box center [1285, 336] width 70 height 21
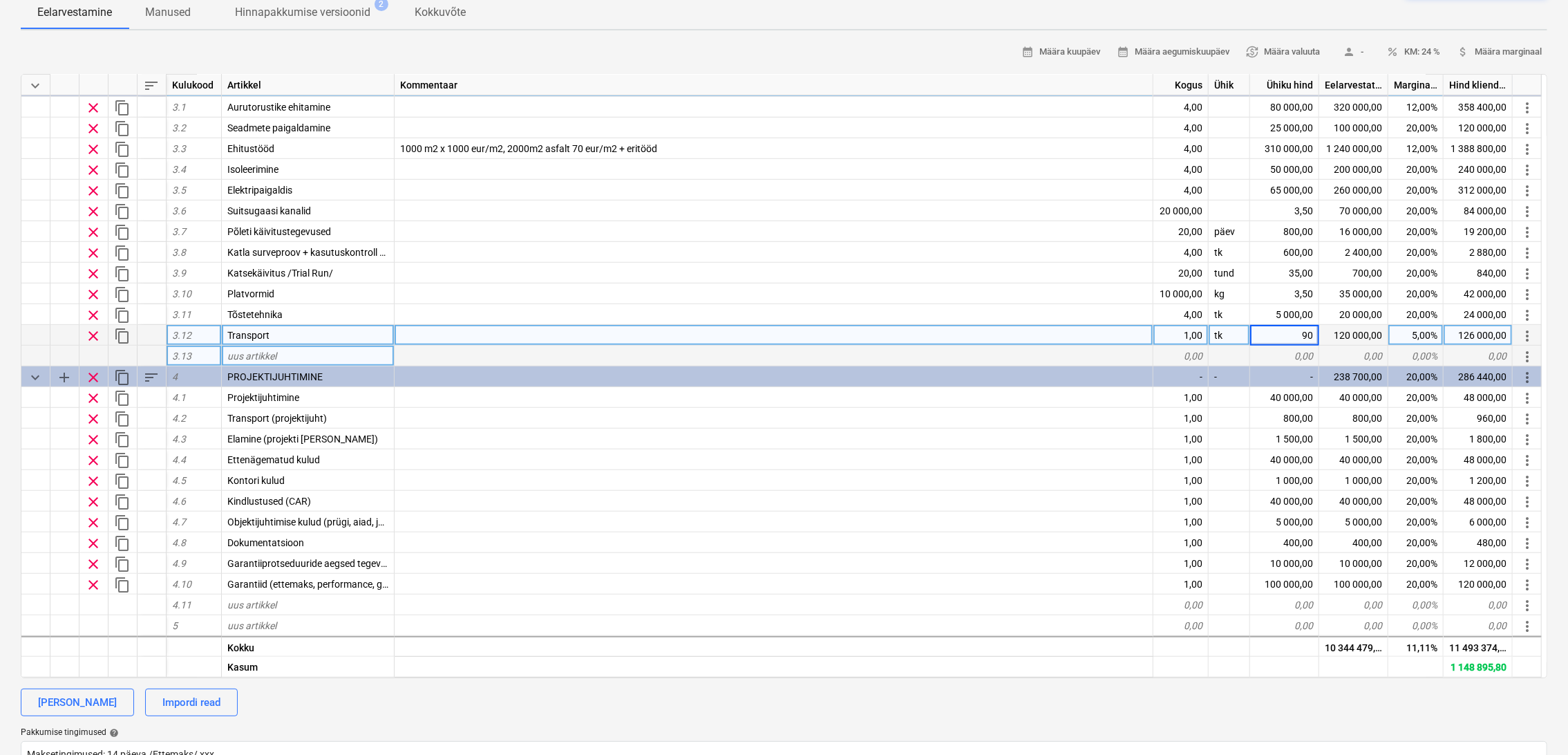
type input "9"
type input "90000"
type textarea "x"
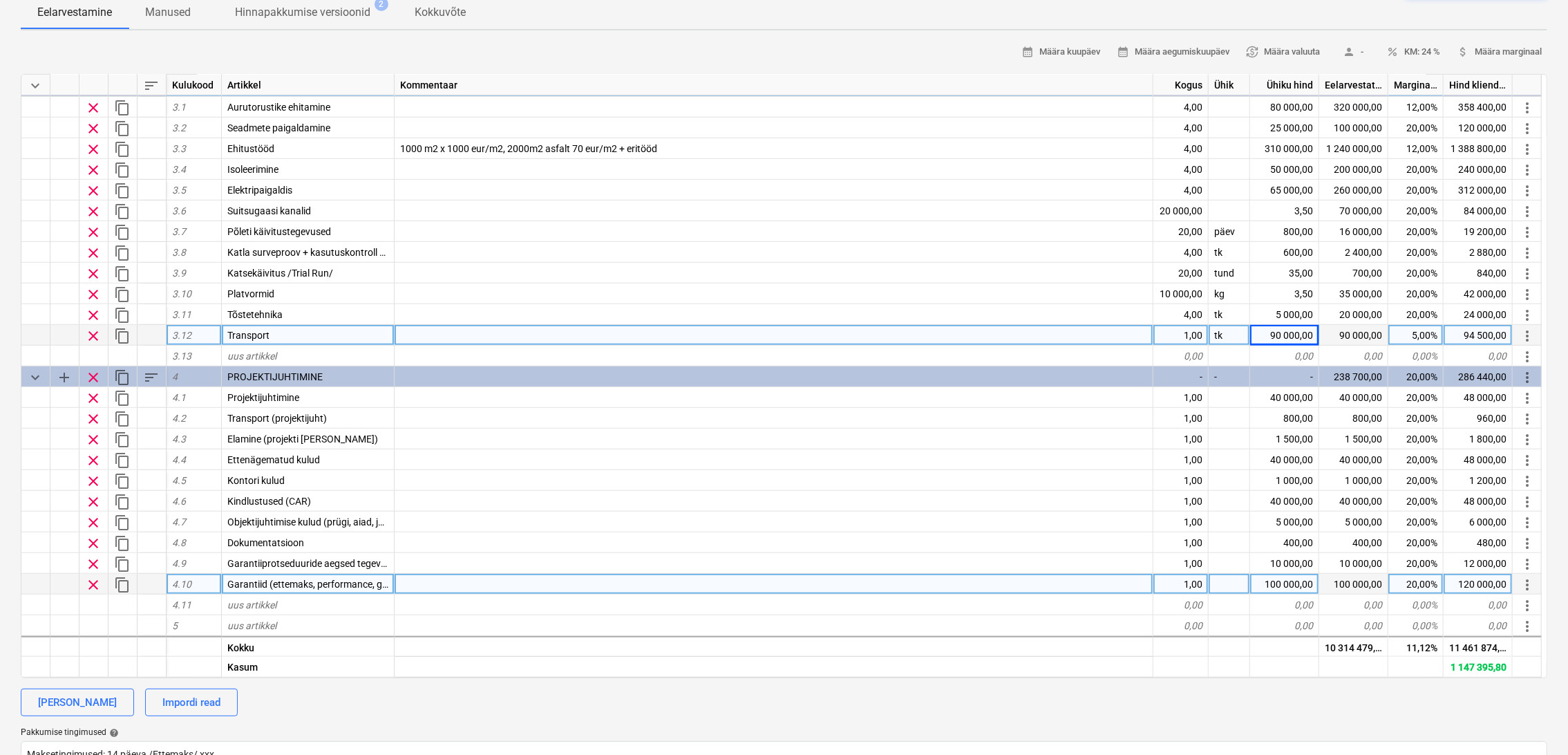
click at [1284, 578] on div "100 000,00" at bounding box center [1285, 584] width 70 height 21
type input "50000"
type textarea "x"
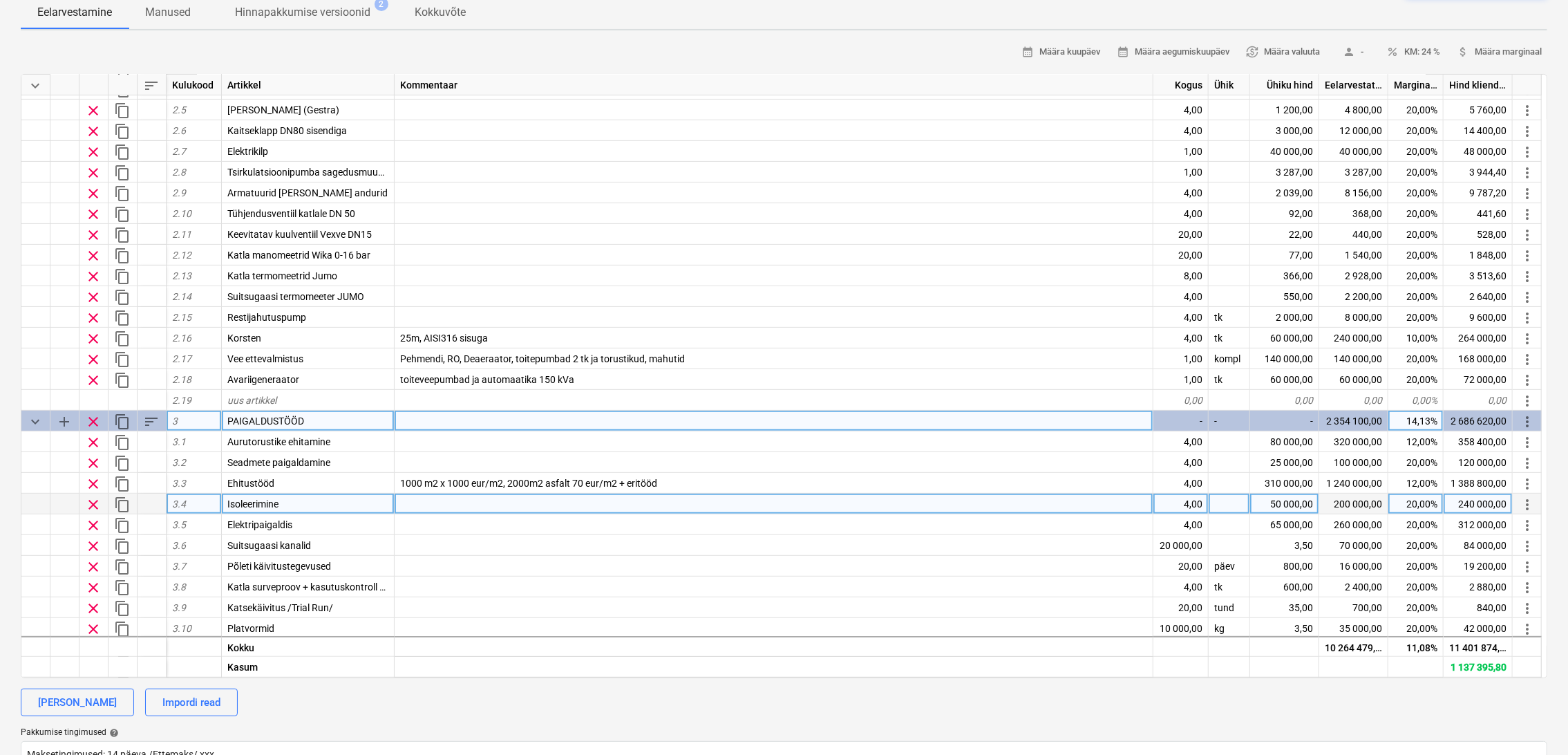
scroll to position [384, 0]
